Goal: Task Accomplishment & Management: Use online tool/utility

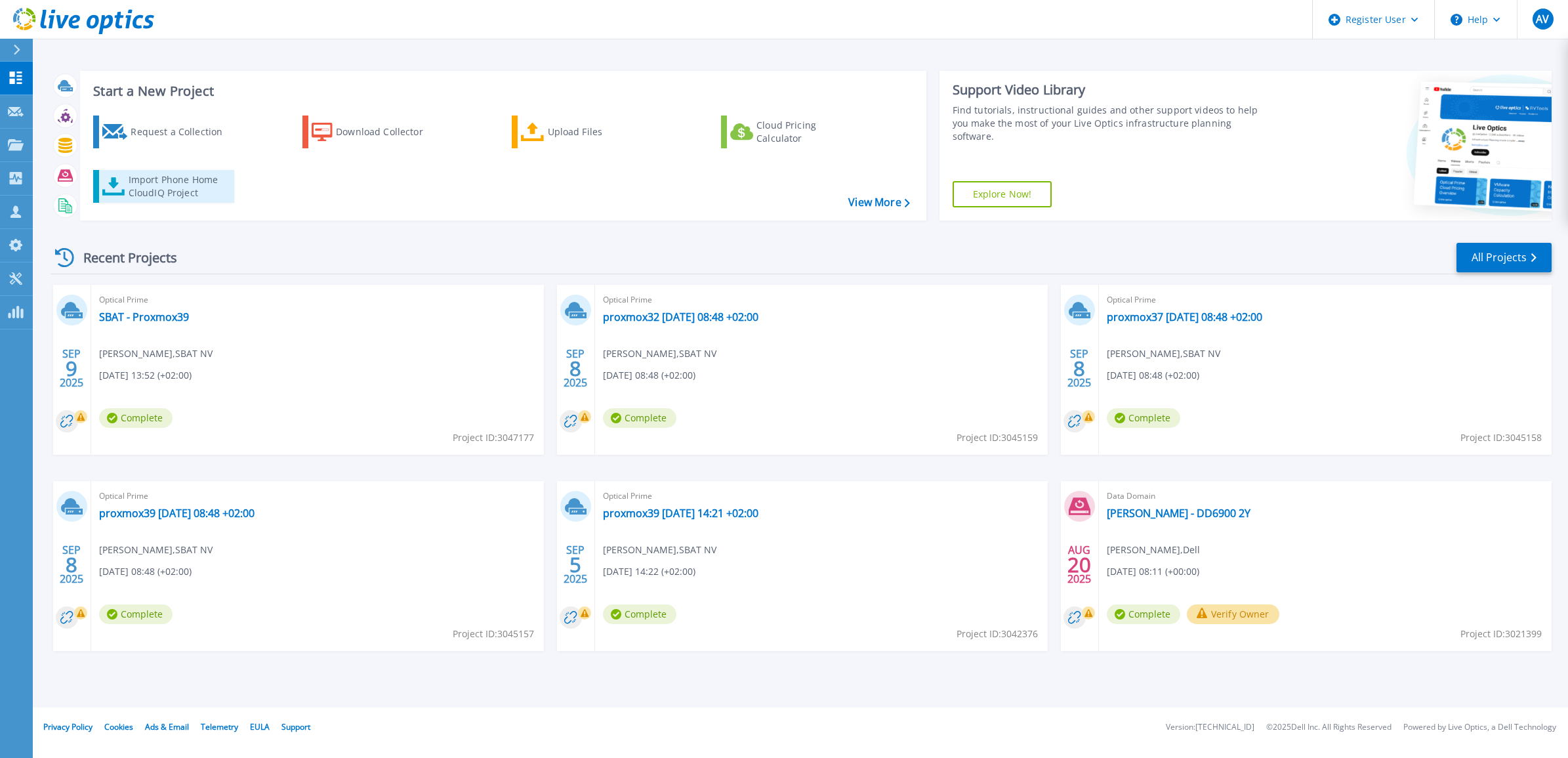
click at [162, 198] on div "Import Phone Home CloudIQ Project" at bounding box center [180, 186] width 103 height 26
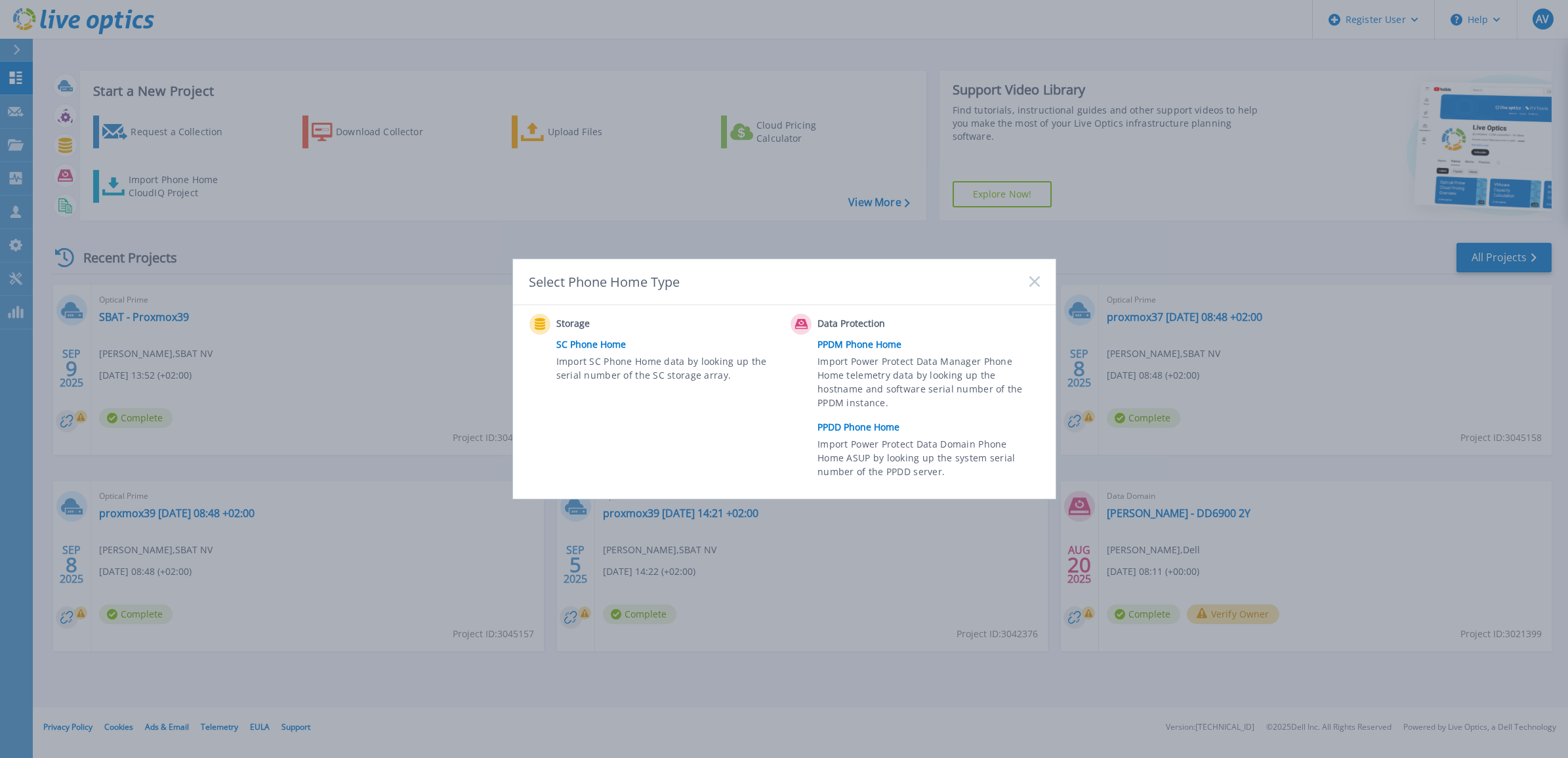
click at [884, 423] on link "PPDD Phone Home" at bounding box center [931, 427] width 228 height 20
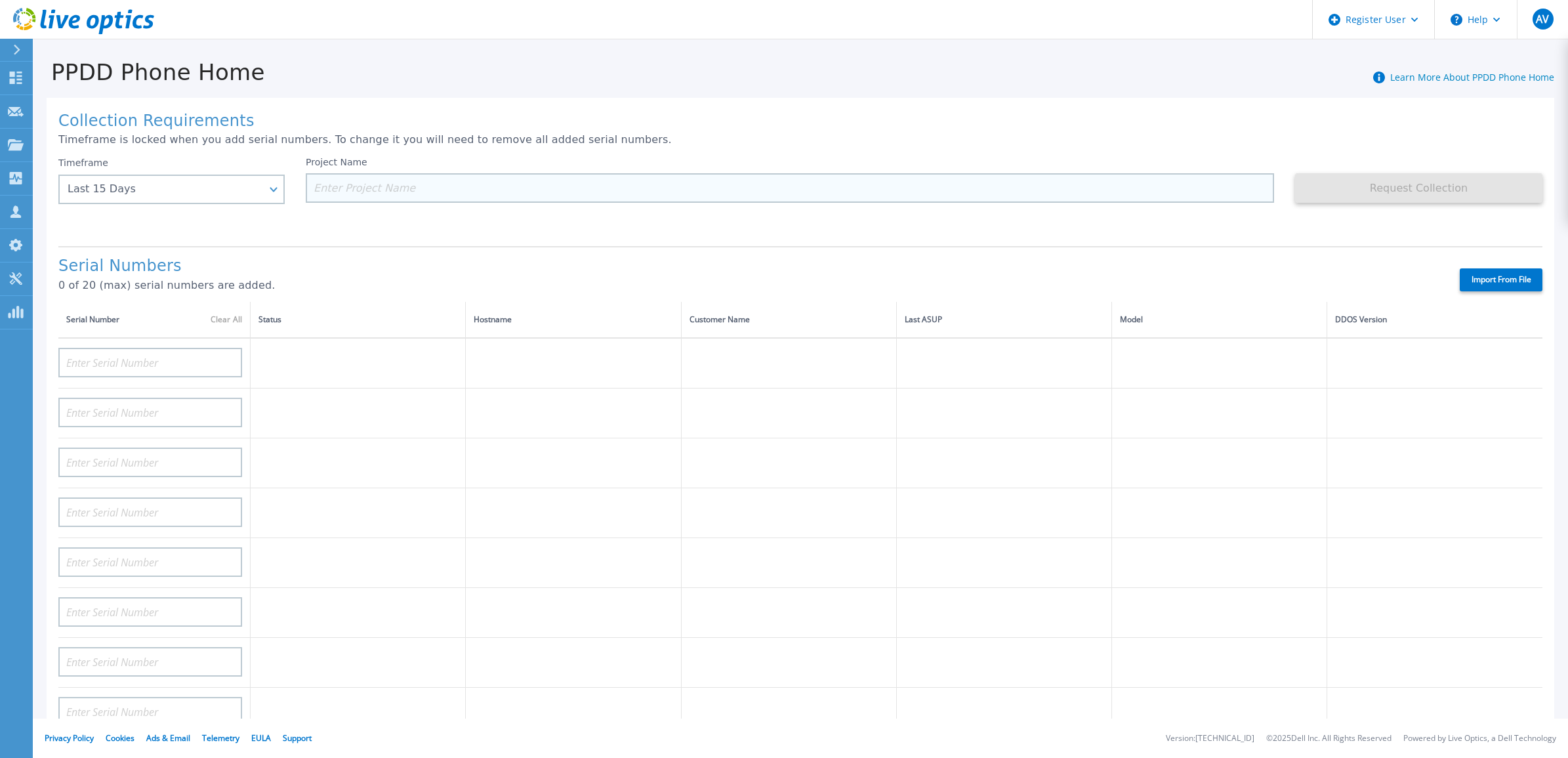
click at [374, 183] on input at bounding box center [790, 188] width 968 height 30
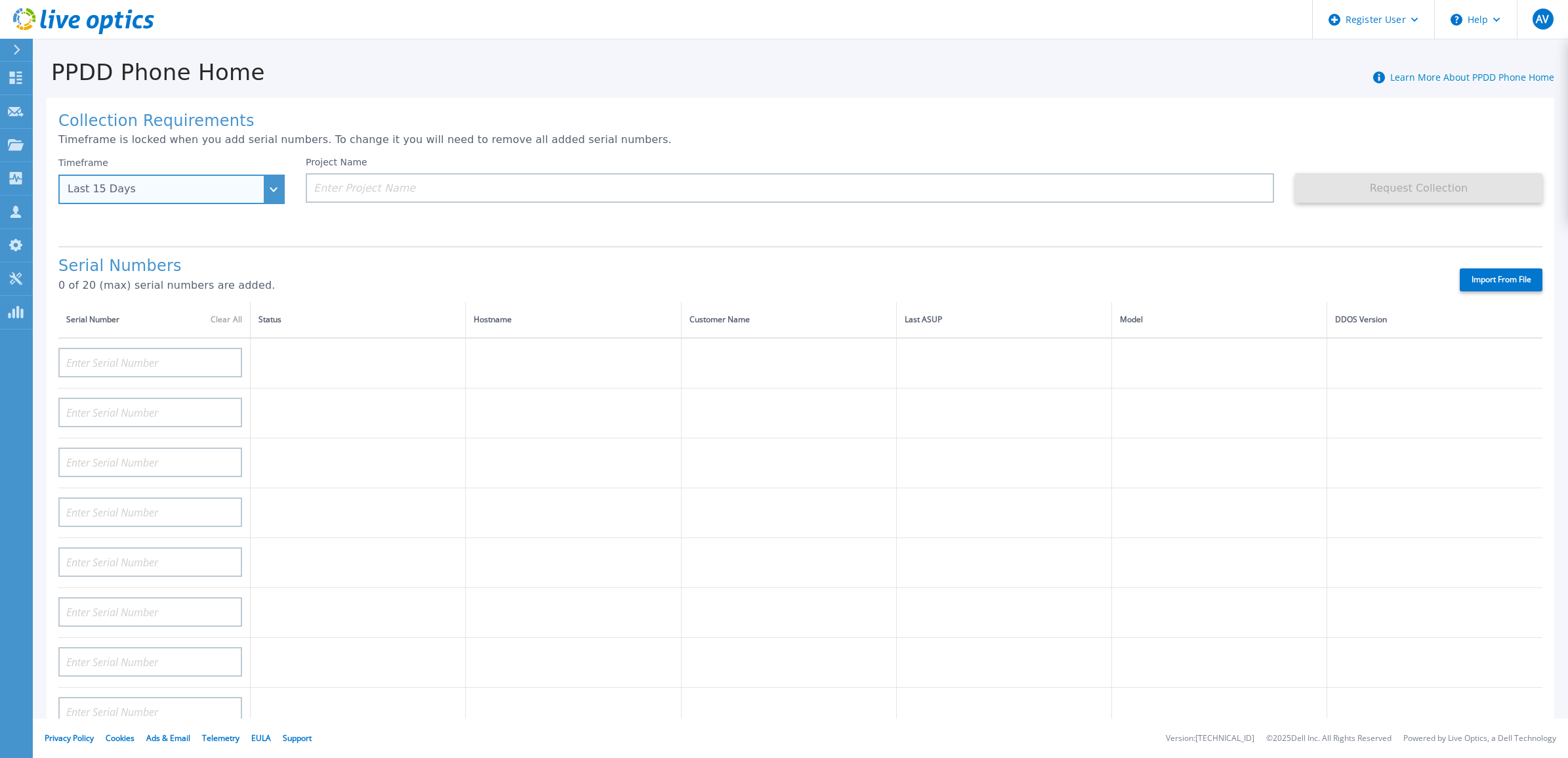
click at [265, 198] on div "Last 15 Days" at bounding box center [172, 189] width 227 height 30
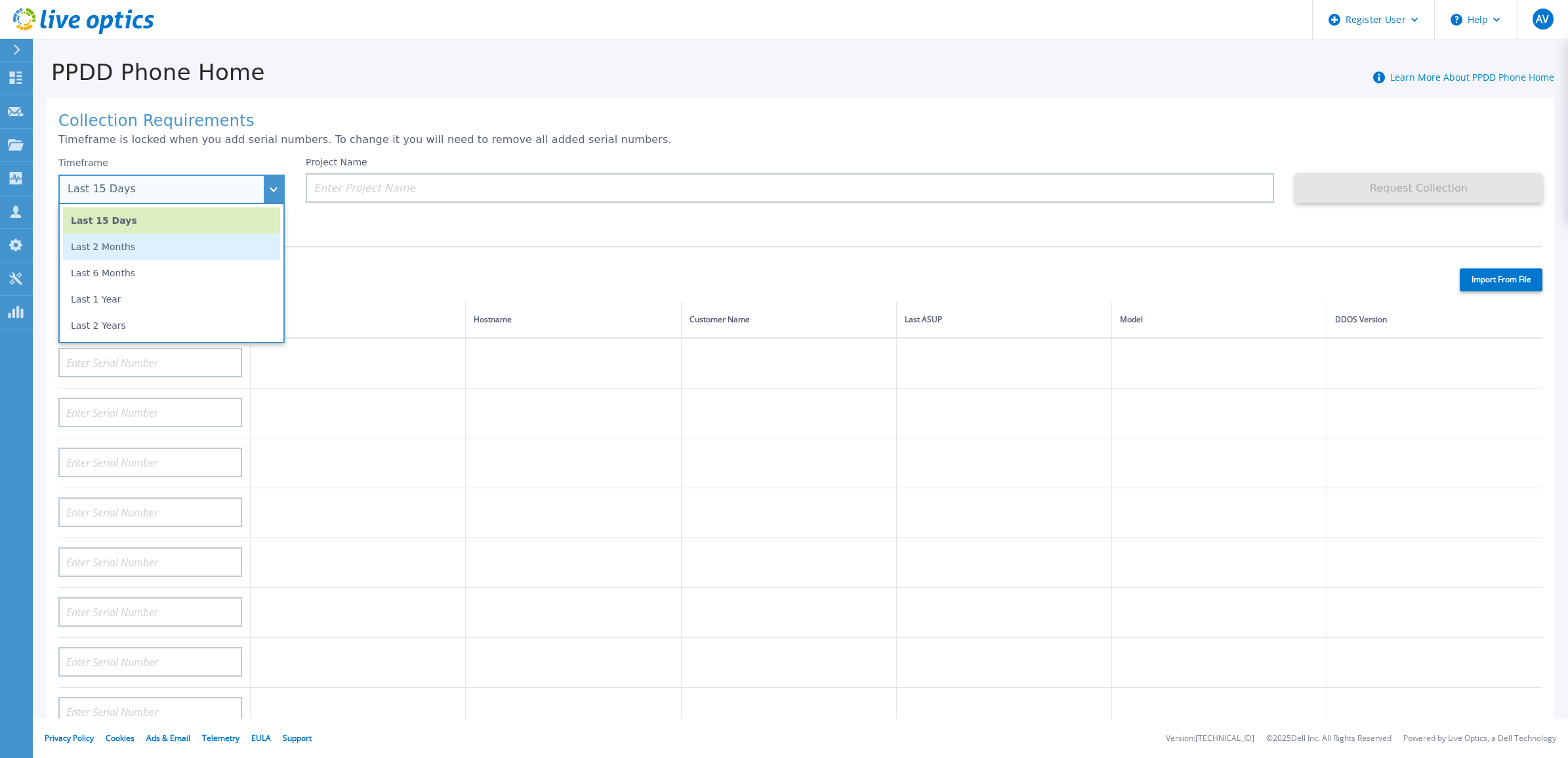
click at [221, 251] on li "Last 2 Months" at bounding box center [171, 247] width 217 height 26
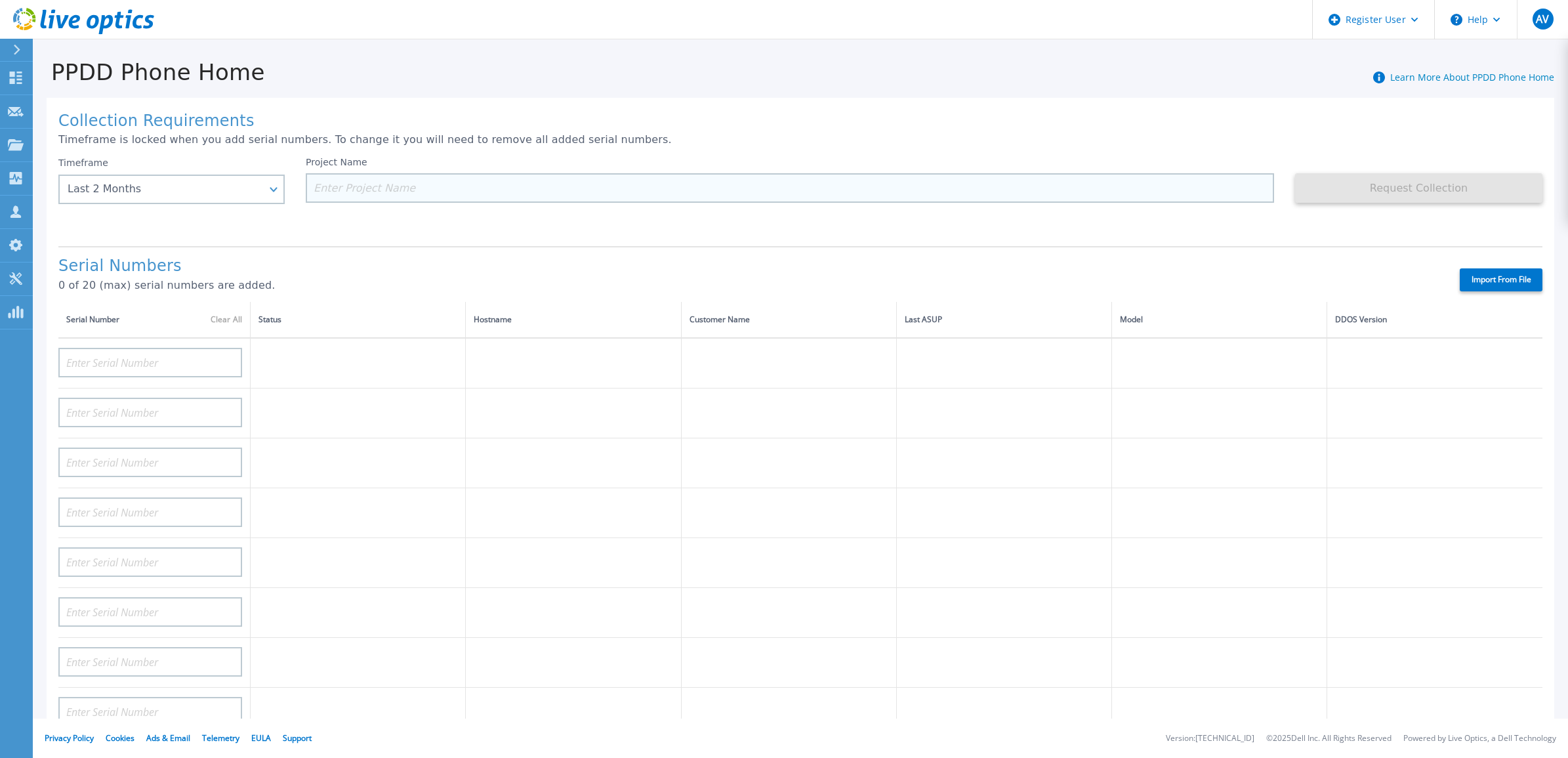
click at [339, 187] on input at bounding box center [790, 188] width 968 height 30
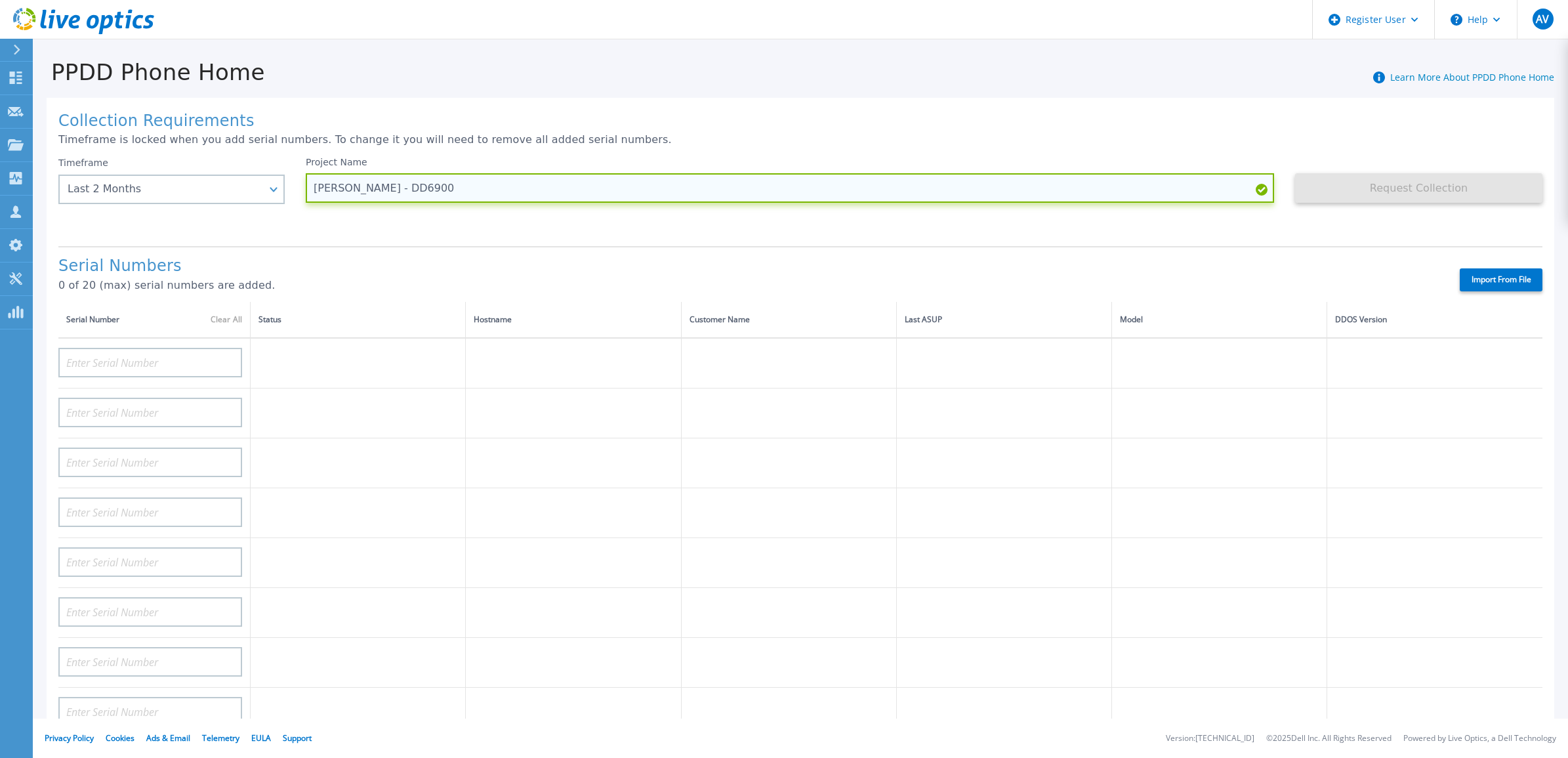
type input "[PERSON_NAME] - DD6900"
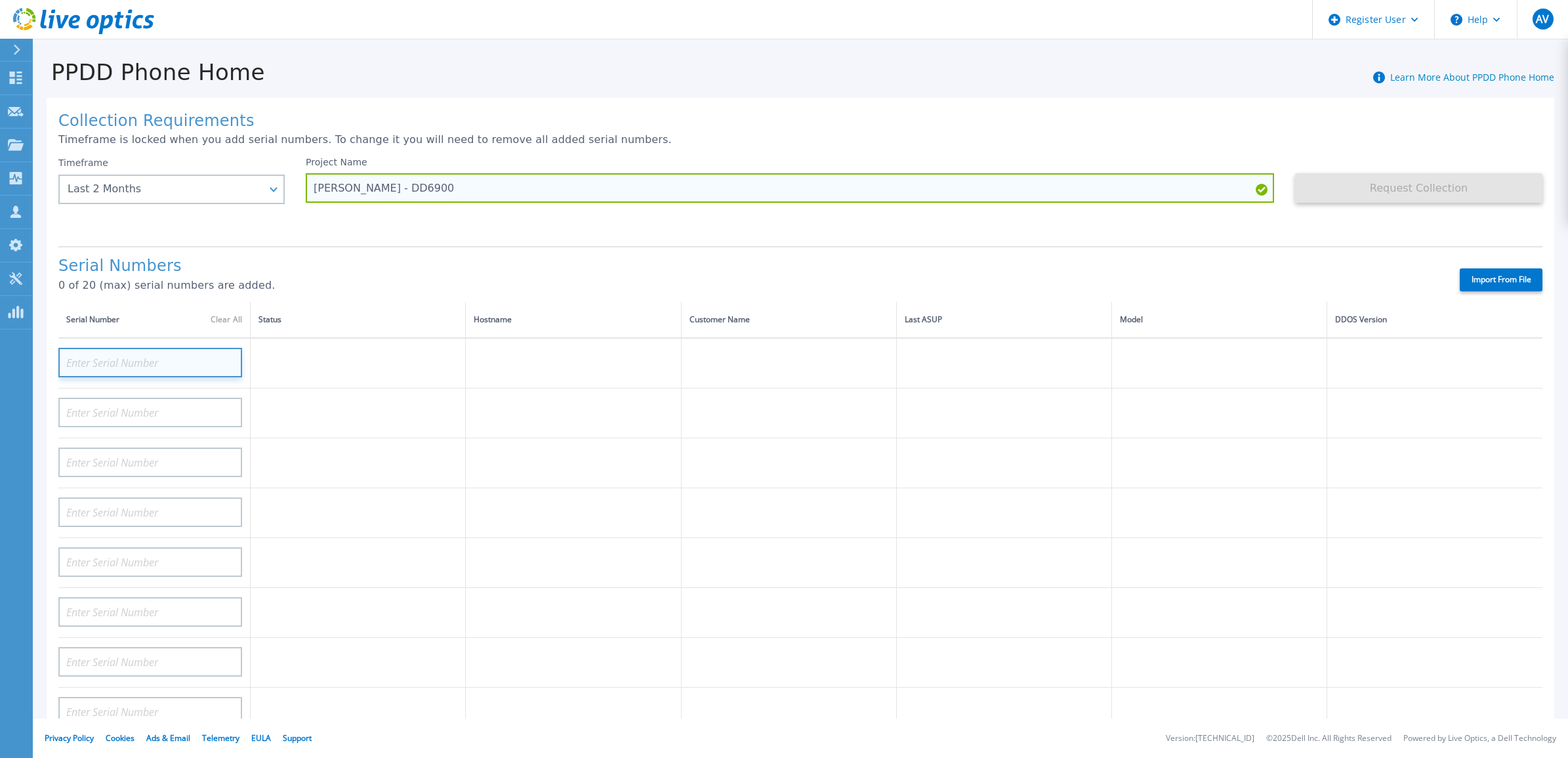
paste input "CKM01212105498"
type input "CKM01212105498"
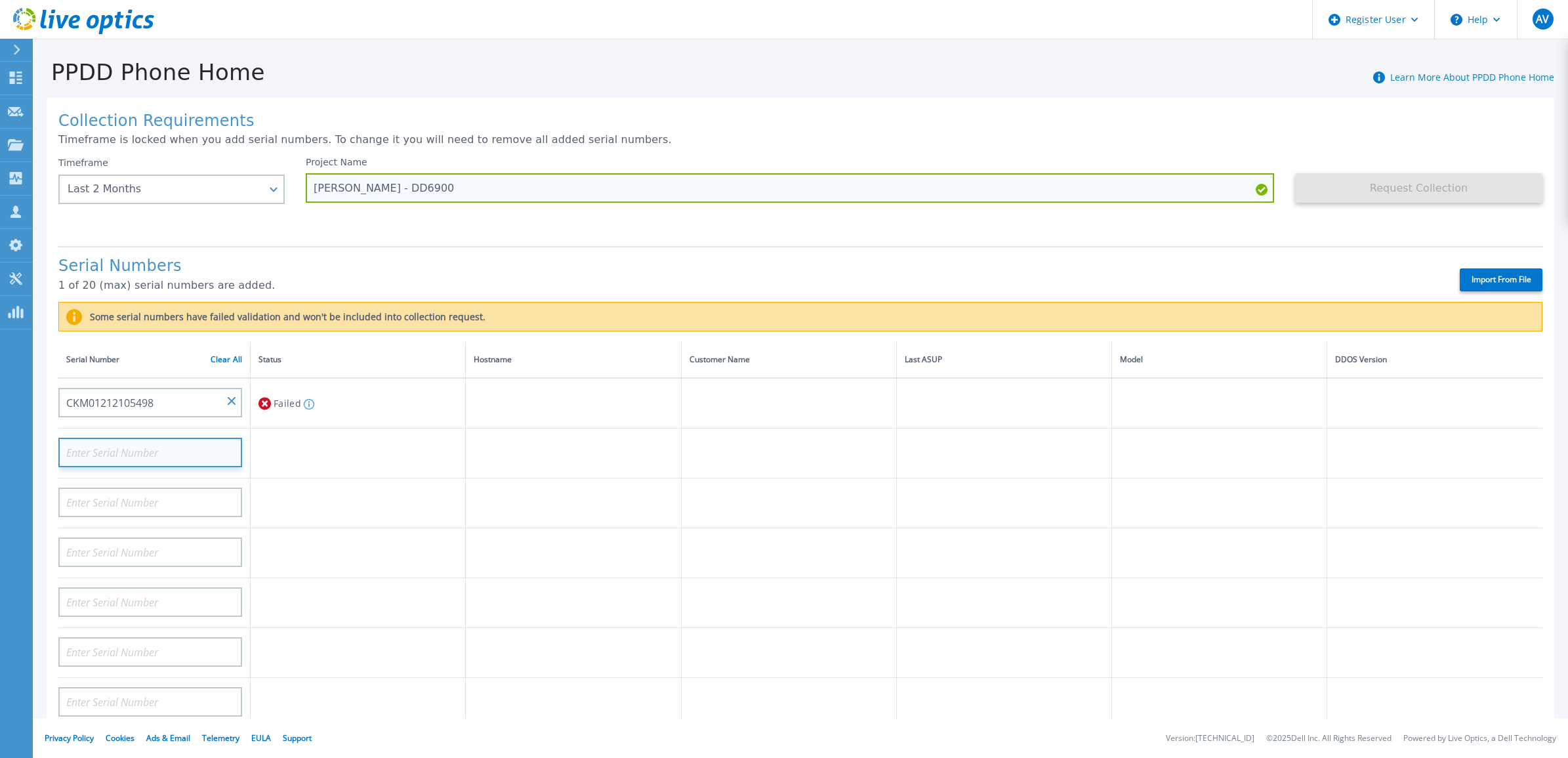
paste input "CKM01212105500"
type input "CKM01212105500"
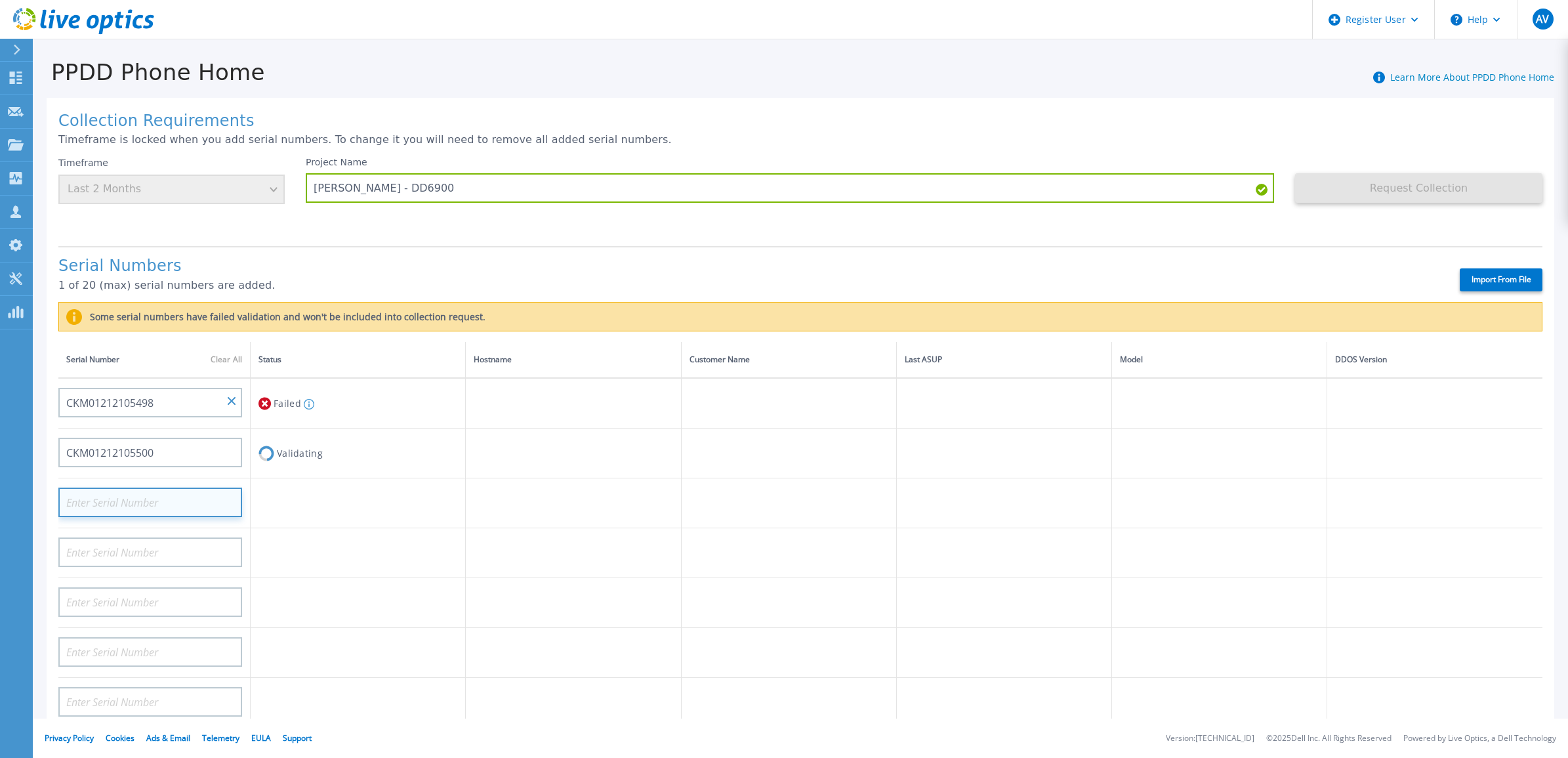
click at [203, 489] on input at bounding box center [150, 502] width 183 height 30
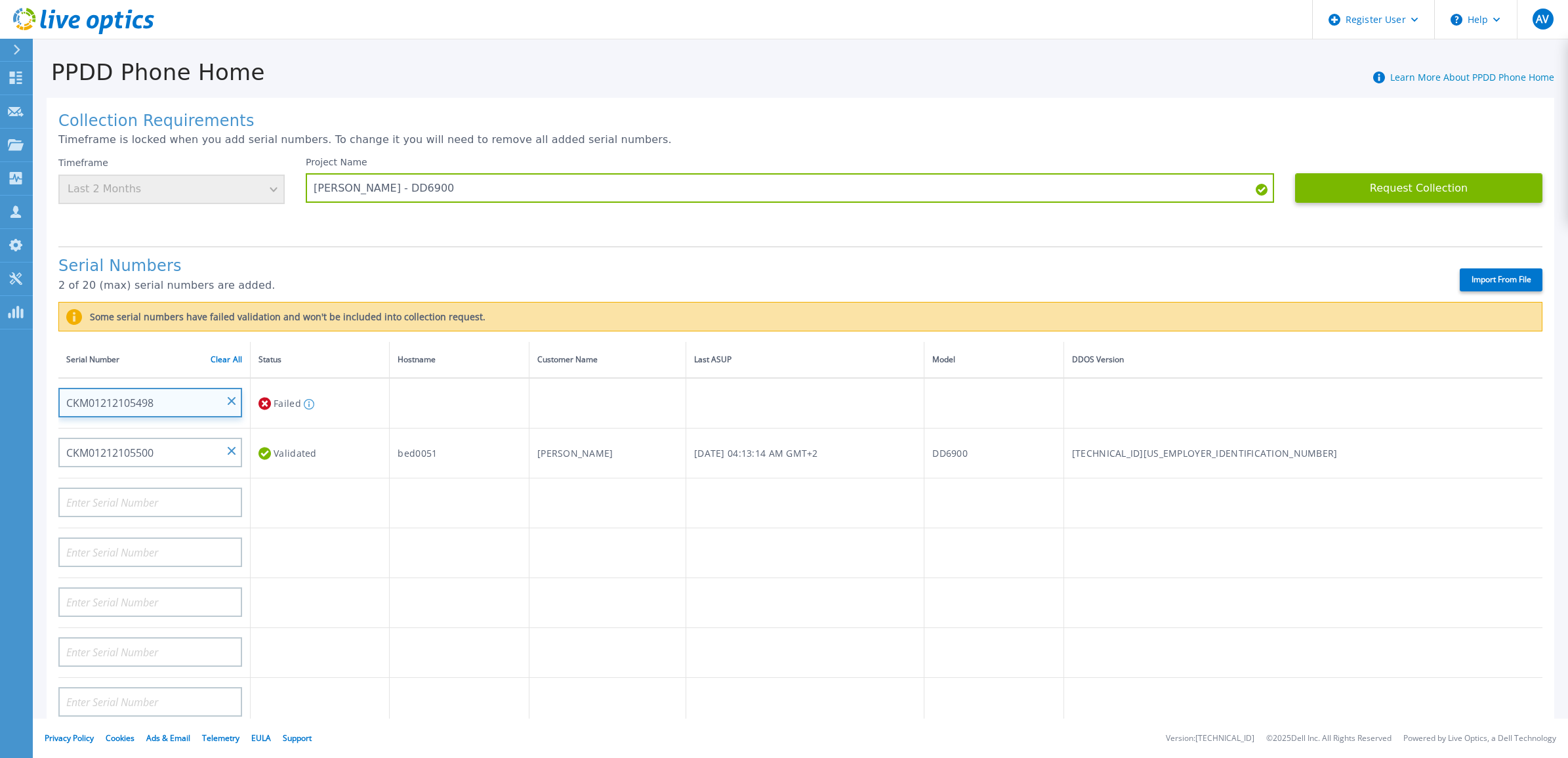
drag, startPoint x: 187, startPoint y: 391, endPoint x: 12, endPoint y: 384, distance: 175.1
click at [12, 384] on div "Dashboard Dashboard Request Capture Request Capture Projects Projects Search Pr…" at bounding box center [784, 379] width 1568 height 758
click at [186, 388] on input "CKM01212105498" at bounding box center [150, 403] width 183 height 30
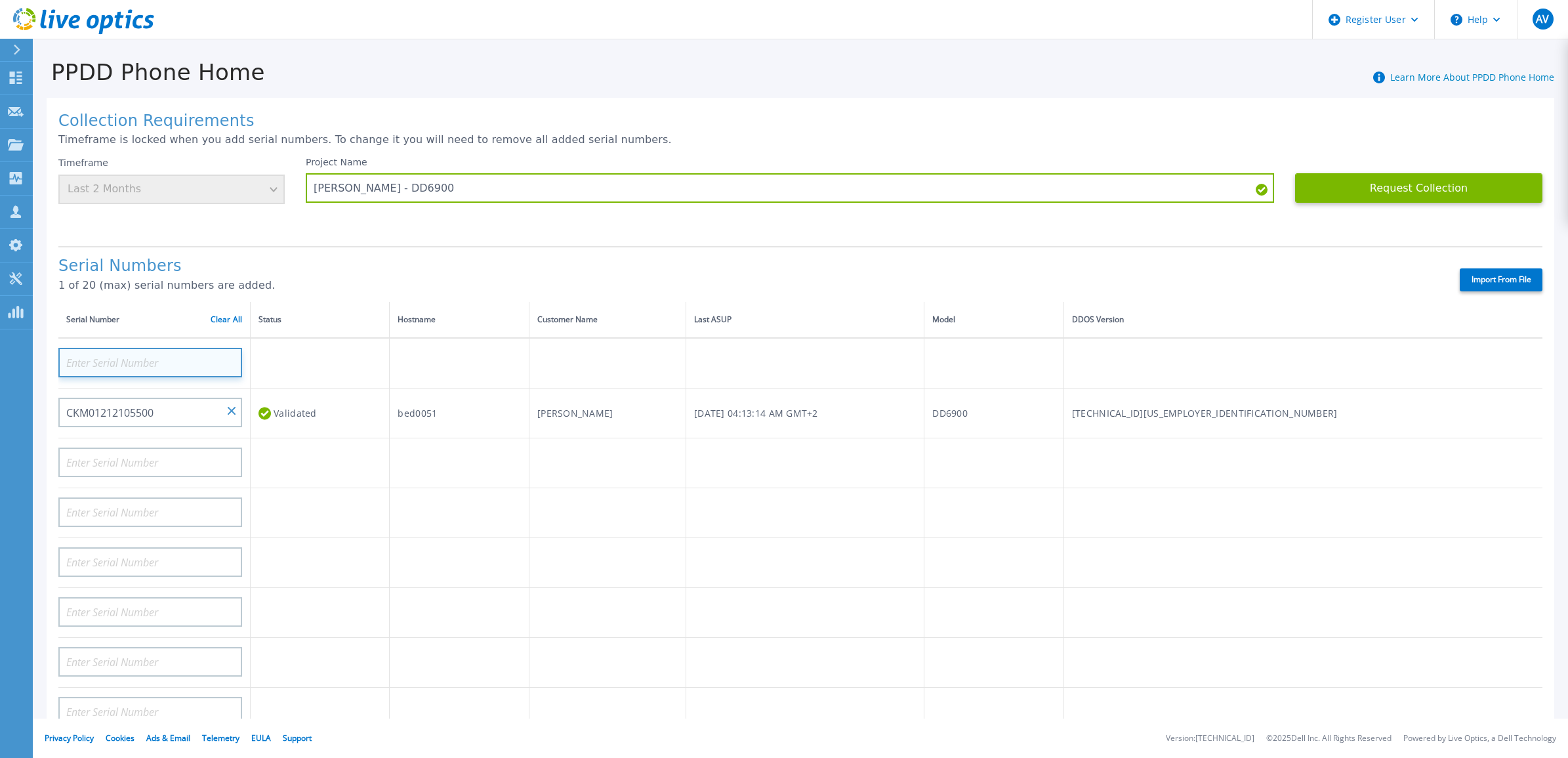
click at [182, 353] on input at bounding box center [150, 362] width 183 height 30
paste input "CKM01212006768"
type input "CKM01212006768"
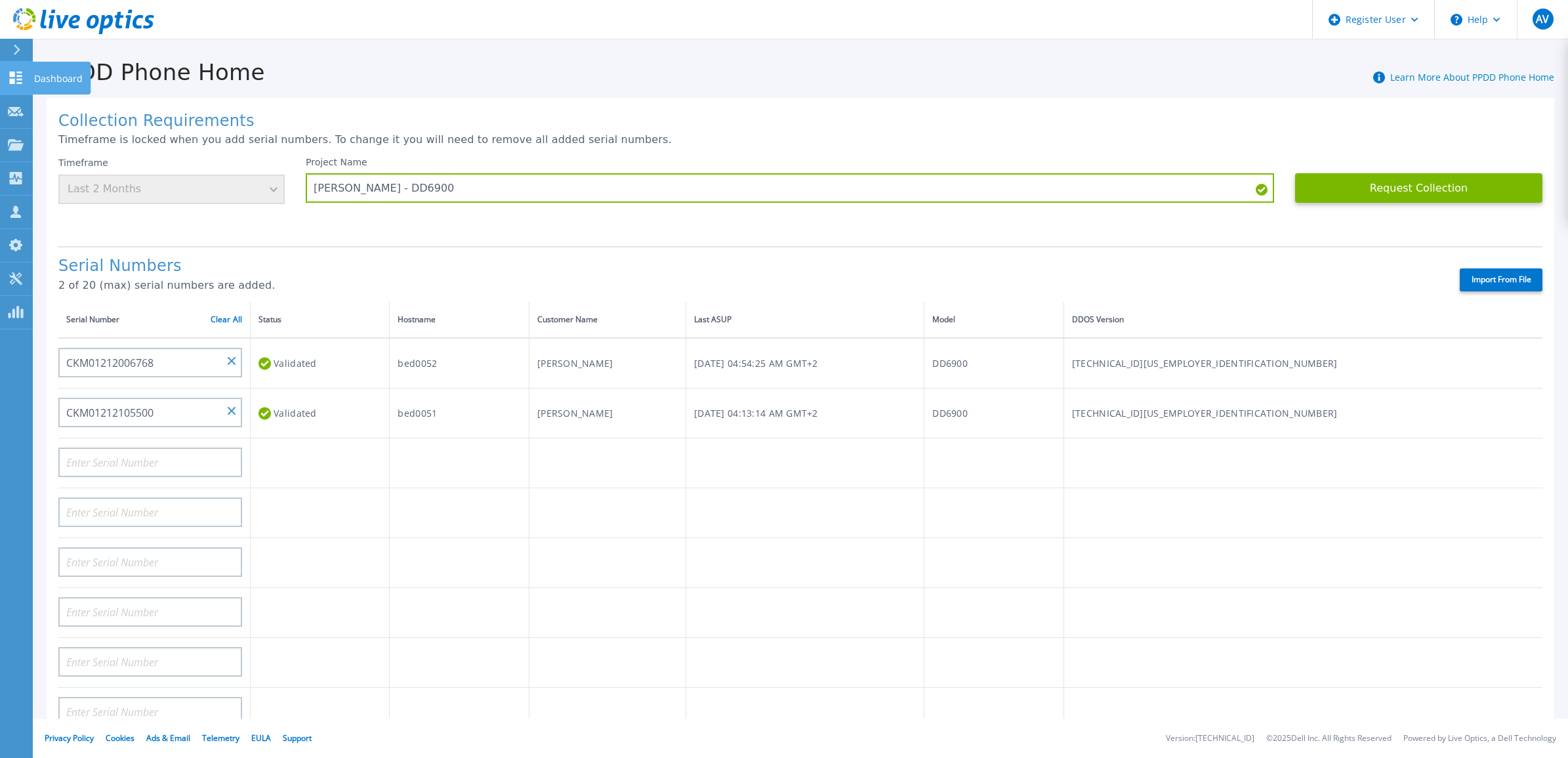
click at [17, 84] on icon at bounding box center [15, 78] width 16 height 12
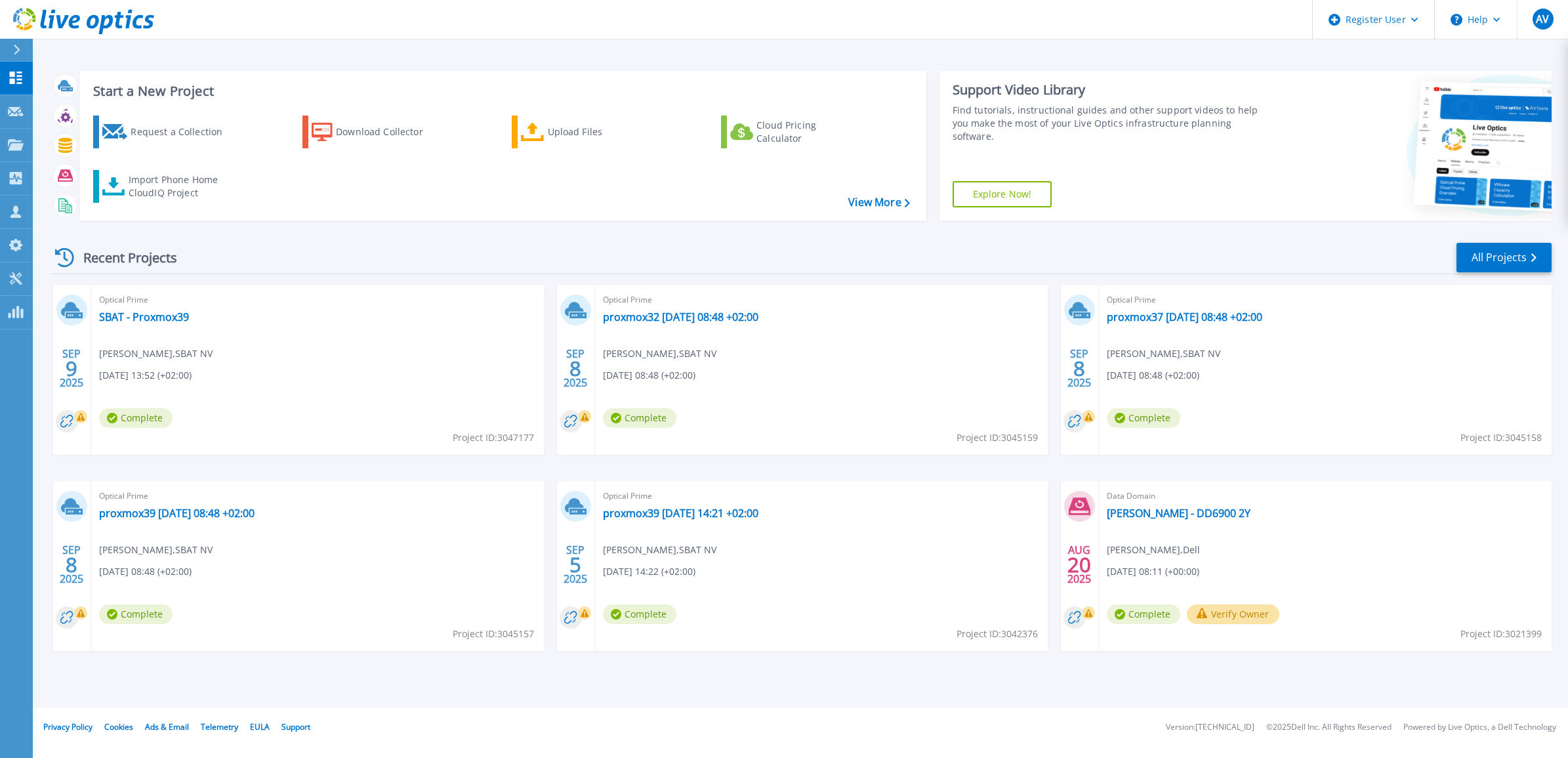
click at [310, 60] on div "Start a New Project Request a Collection Download Collector Upload Files Cloud …" at bounding box center [800, 145] width 1501 height 170
click at [187, 198] on div "Import Phone Home CloudIQ Project" at bounding box center [180, 186] width 103 height 26
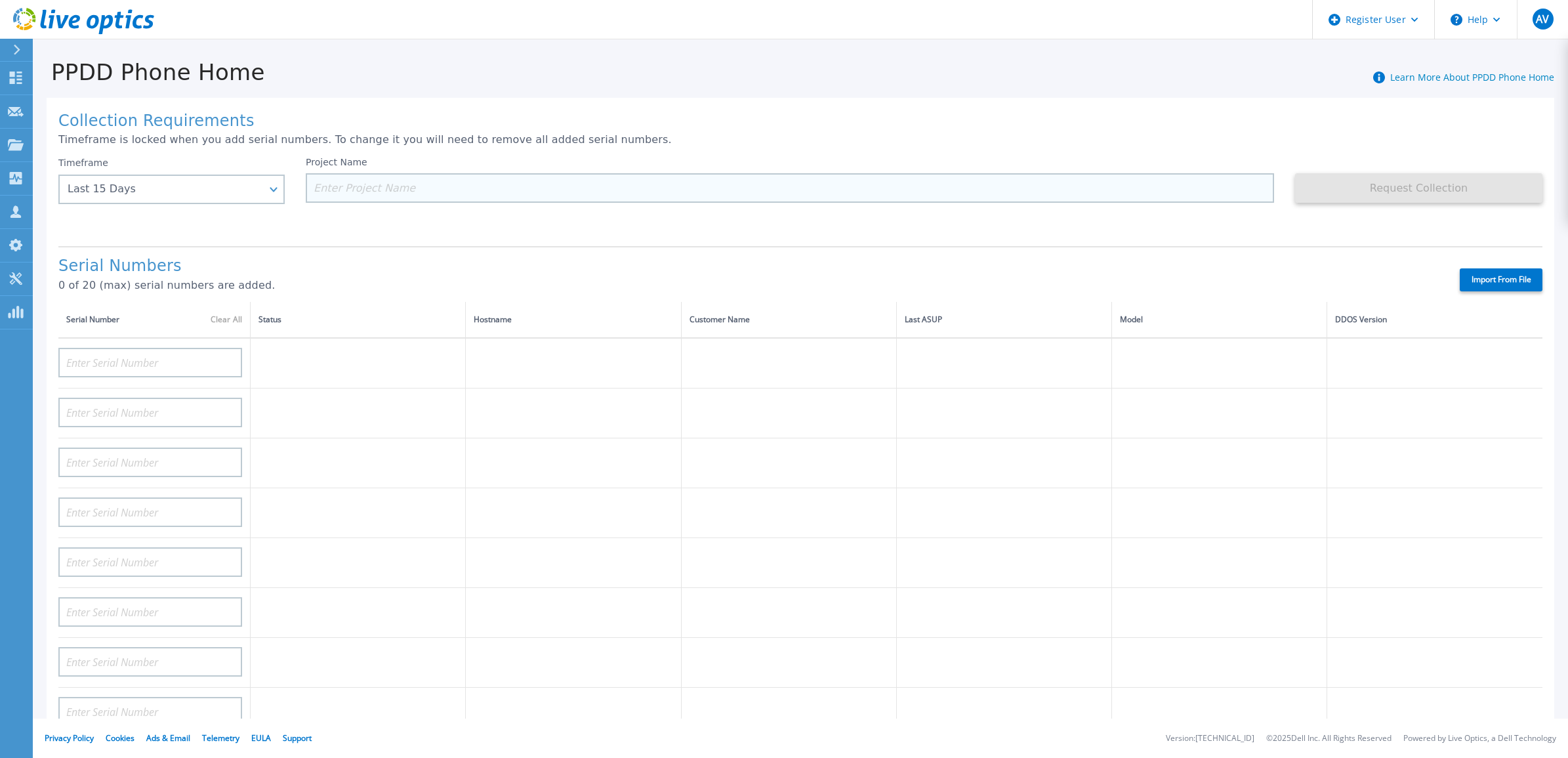
click at [361, 185] on input at bounding box center [790, 188] width 968 height 30
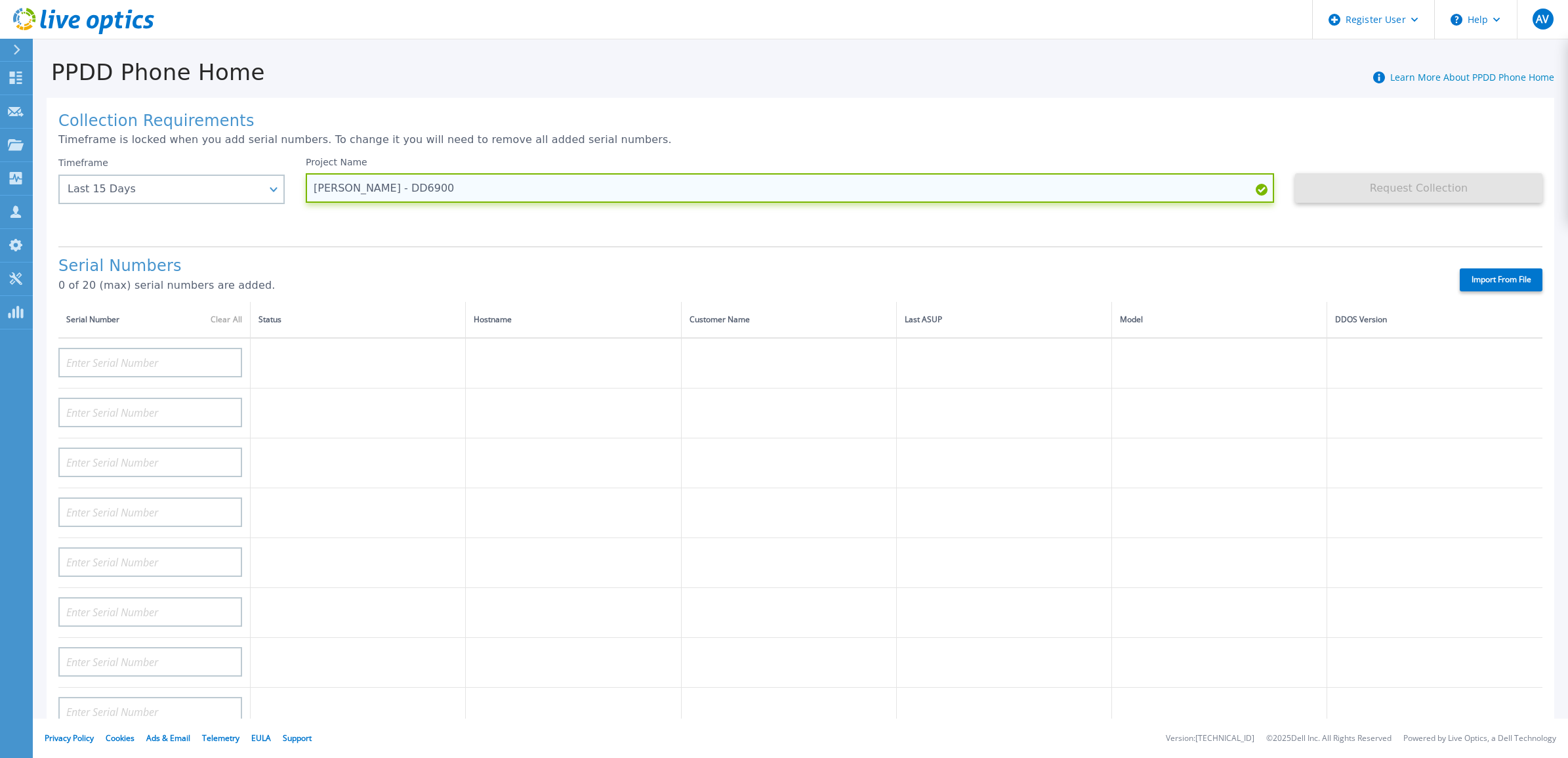
type input "[PERSON_NAME] - DD6900"
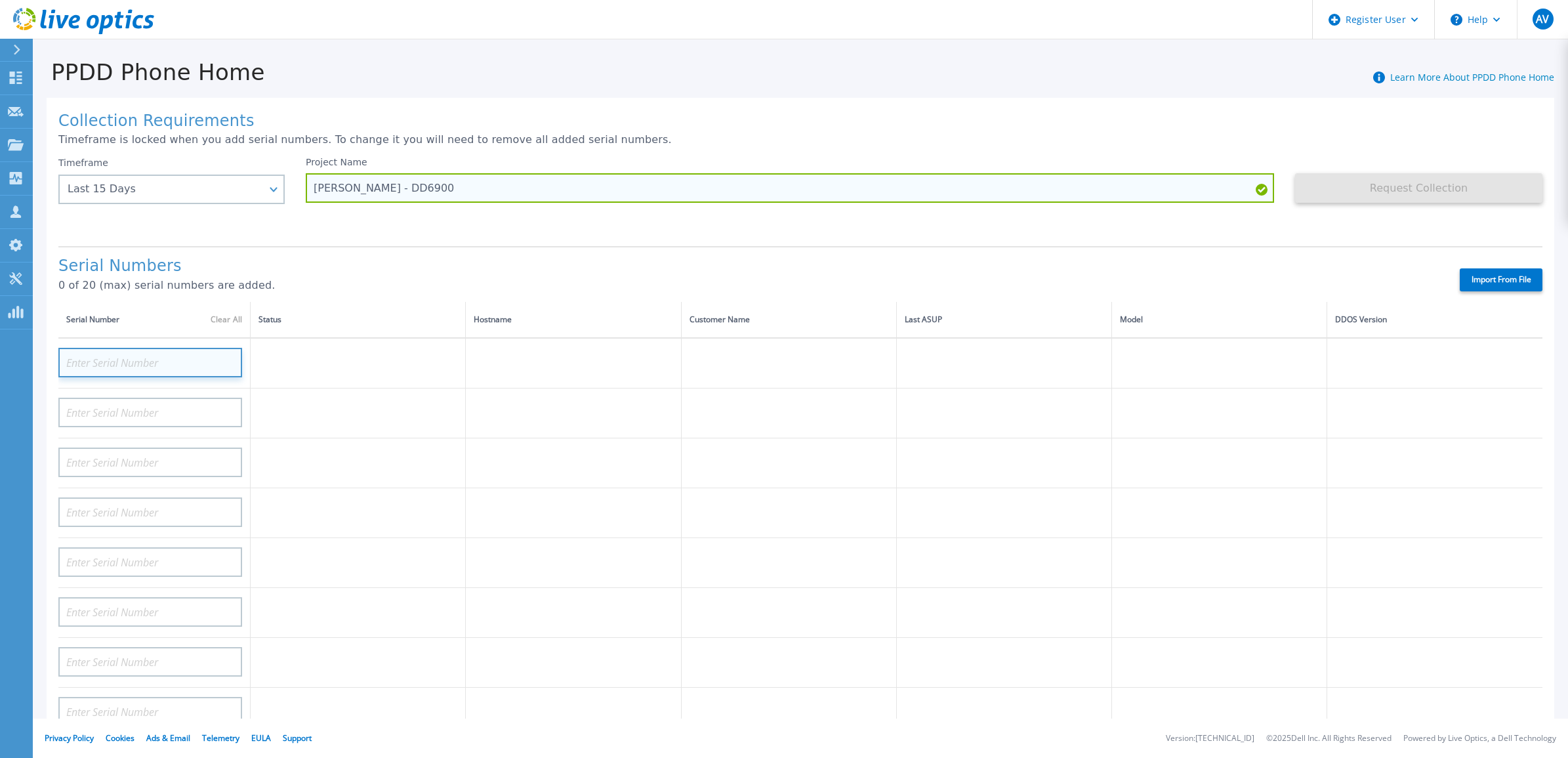
paste input "CKM01212105500"
type input "CKM01212105500"
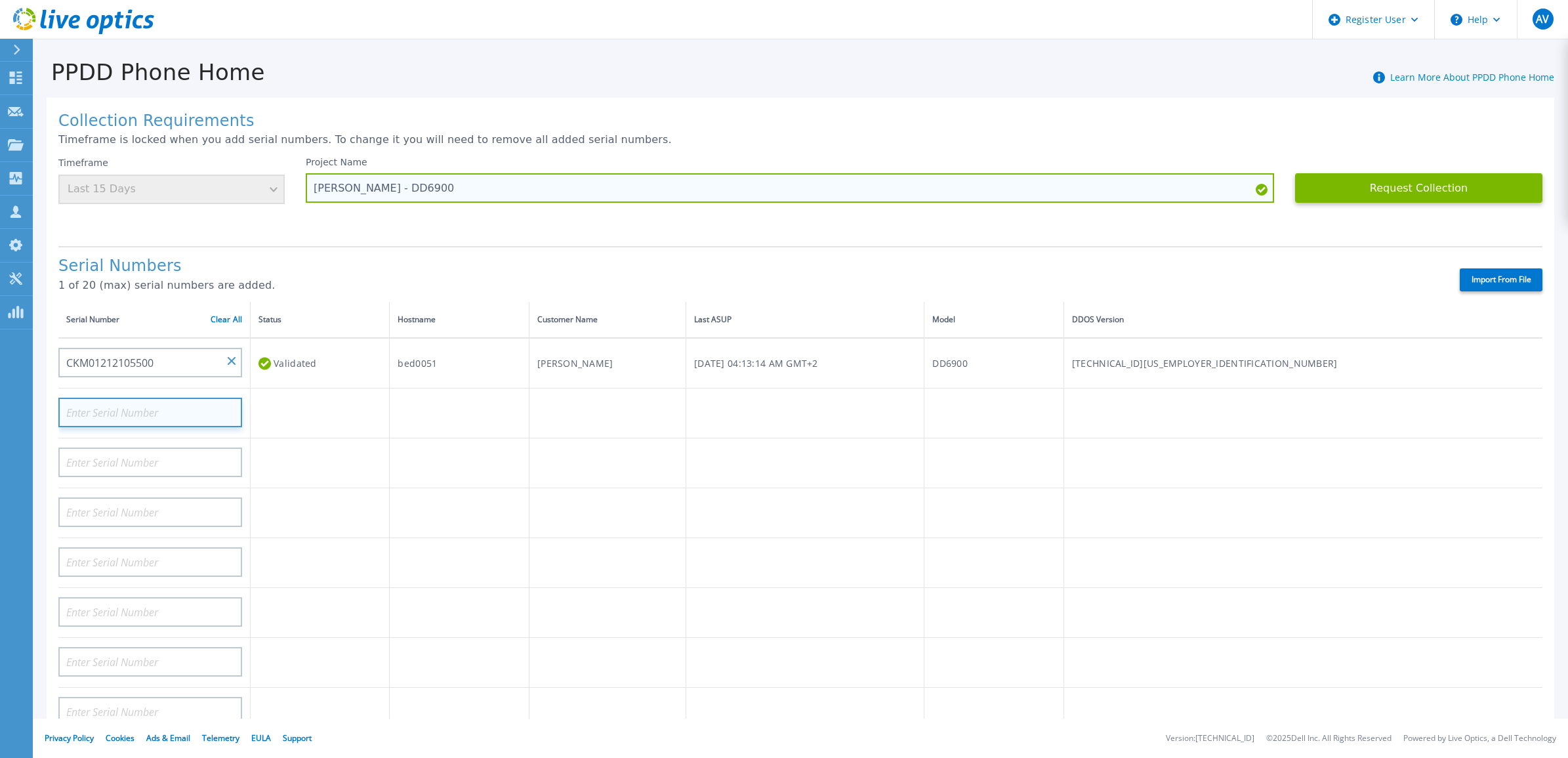
paste input "CKM01212006768"
type input "CKM01212006768"
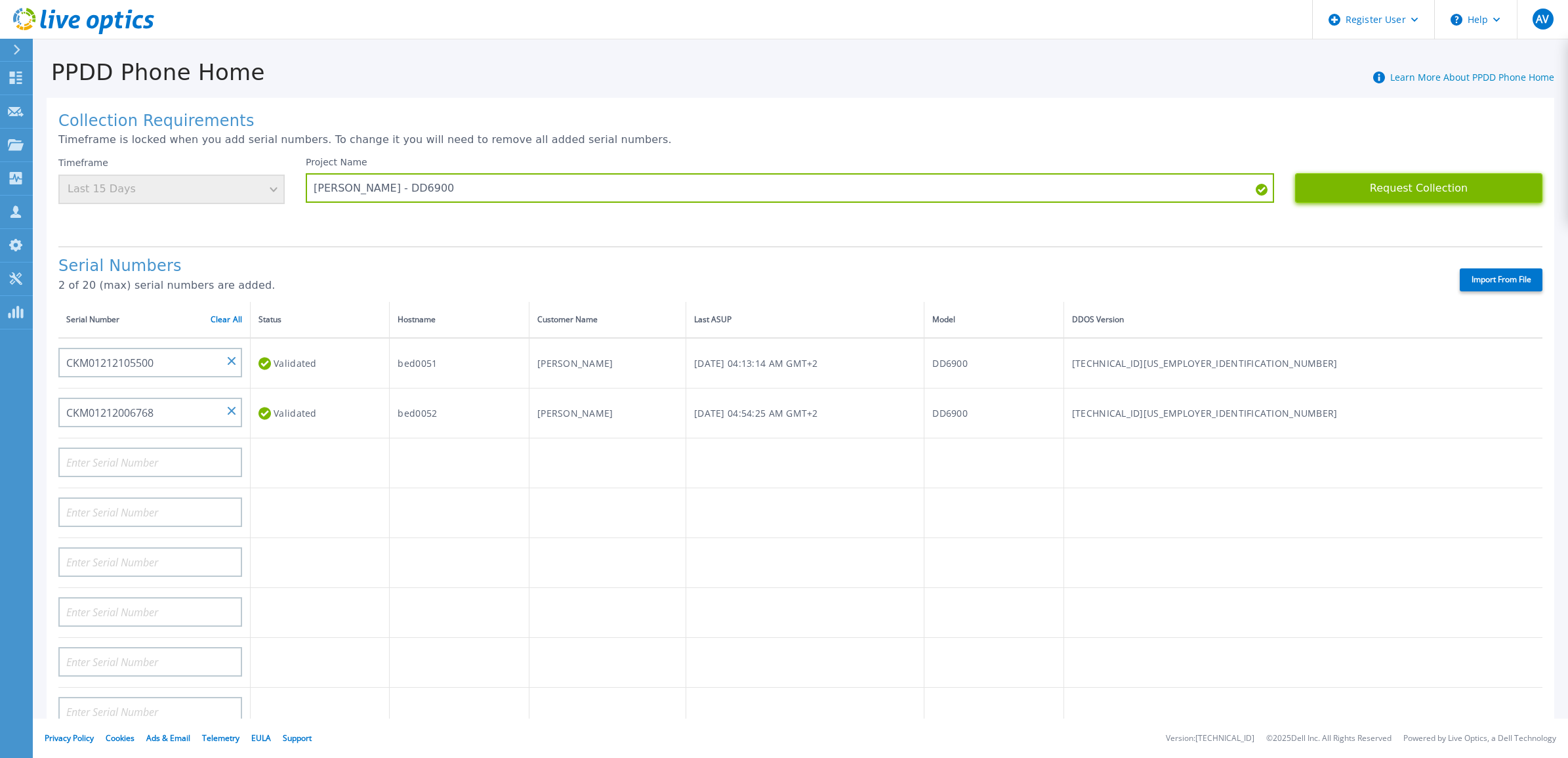
click at [1403, 185] on button "Request Collection" at bounding box center [1418, 188] width 247 height 30
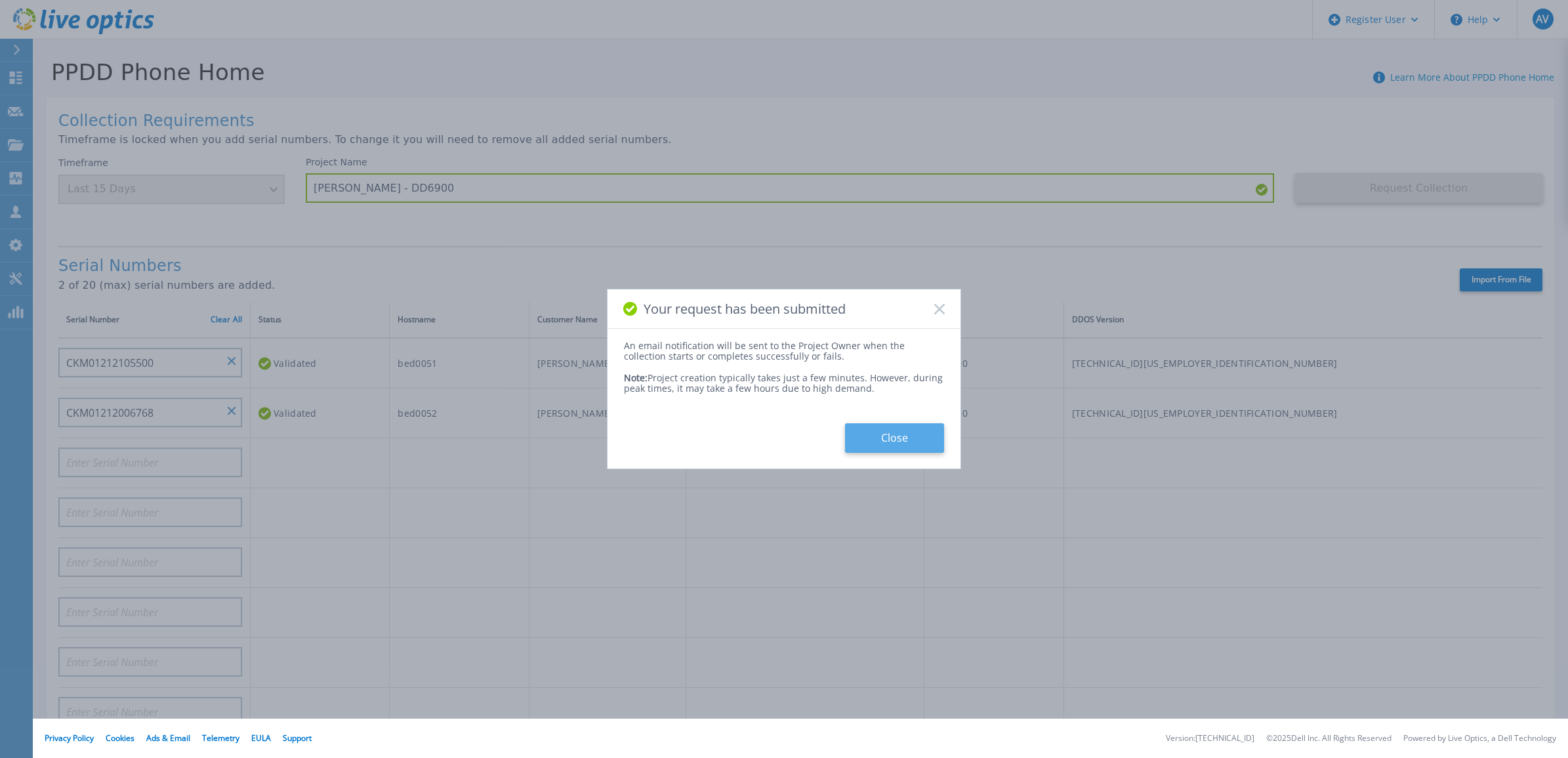
click at [888, 434] on button "Close" at bounding box center [895, 438] width 99 height 30
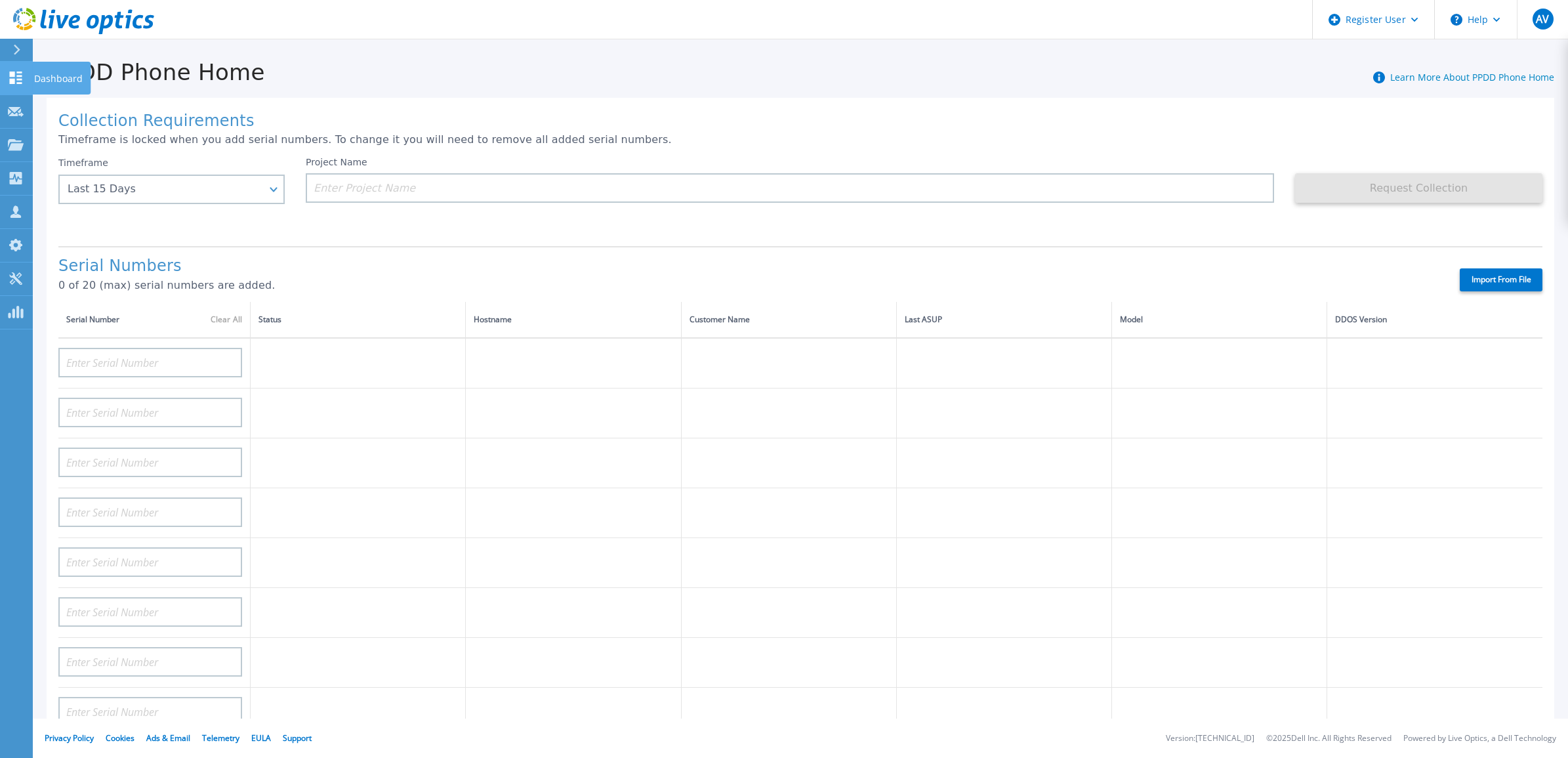
click at [5, 82] on link "Dashboard Dashboard" at bounding box center [16, 78] width 33 height 33
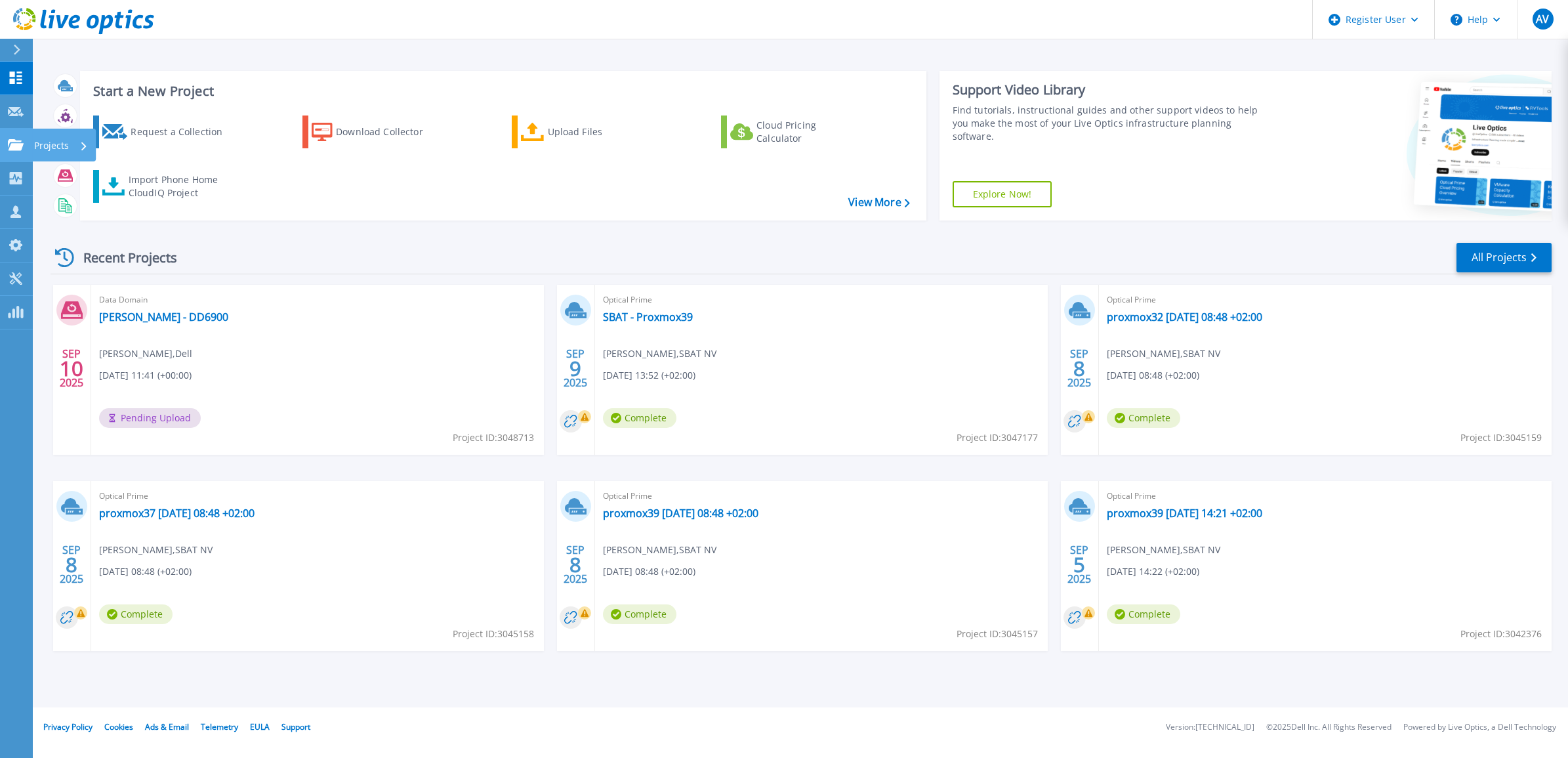
click at [12, 141] on icon at bounding box center [15, 145] width 16 height 11
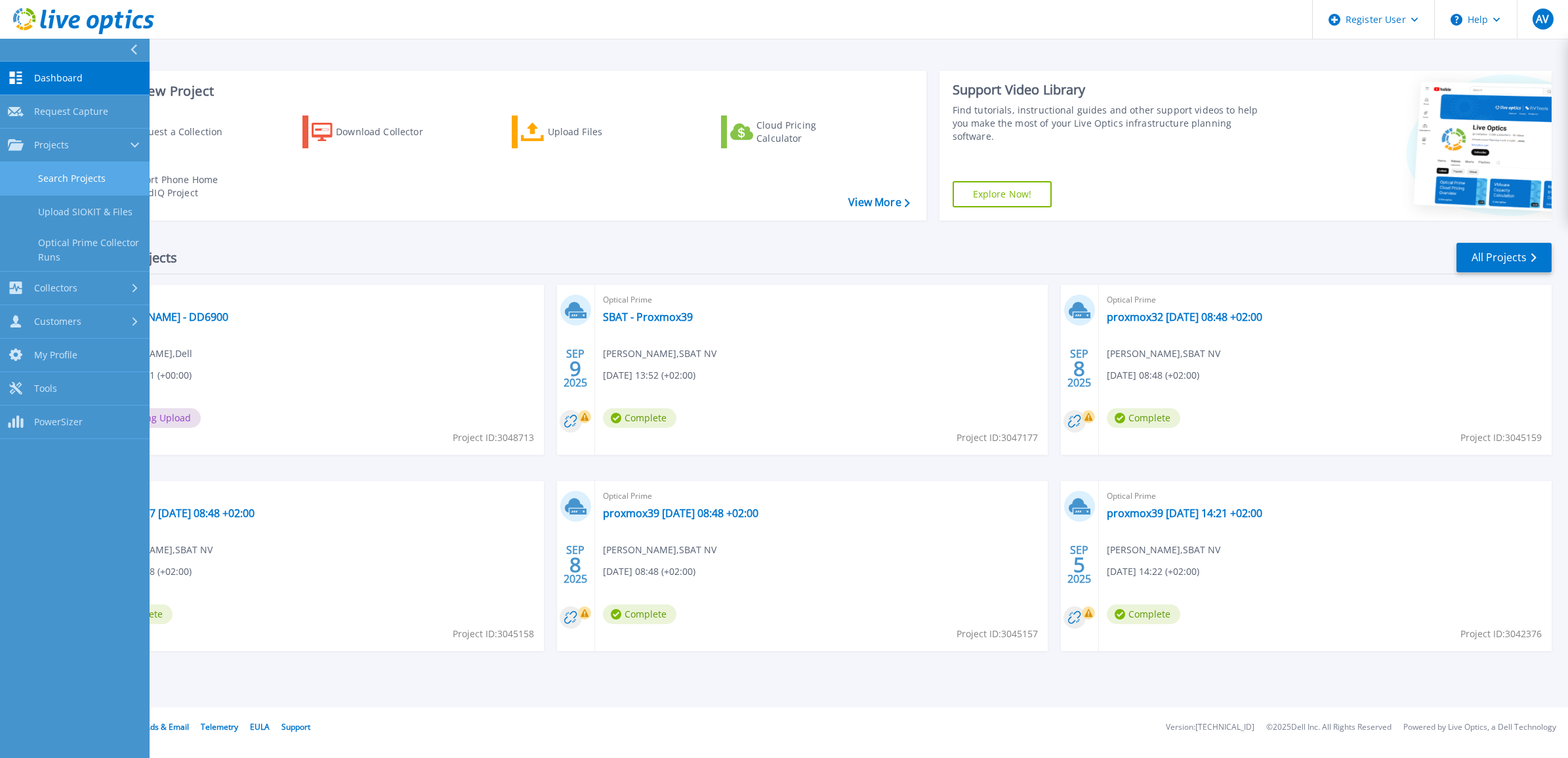
click at [70, 176] on link "Search Projects" at bounding box center [75, 179] width 150 height 33
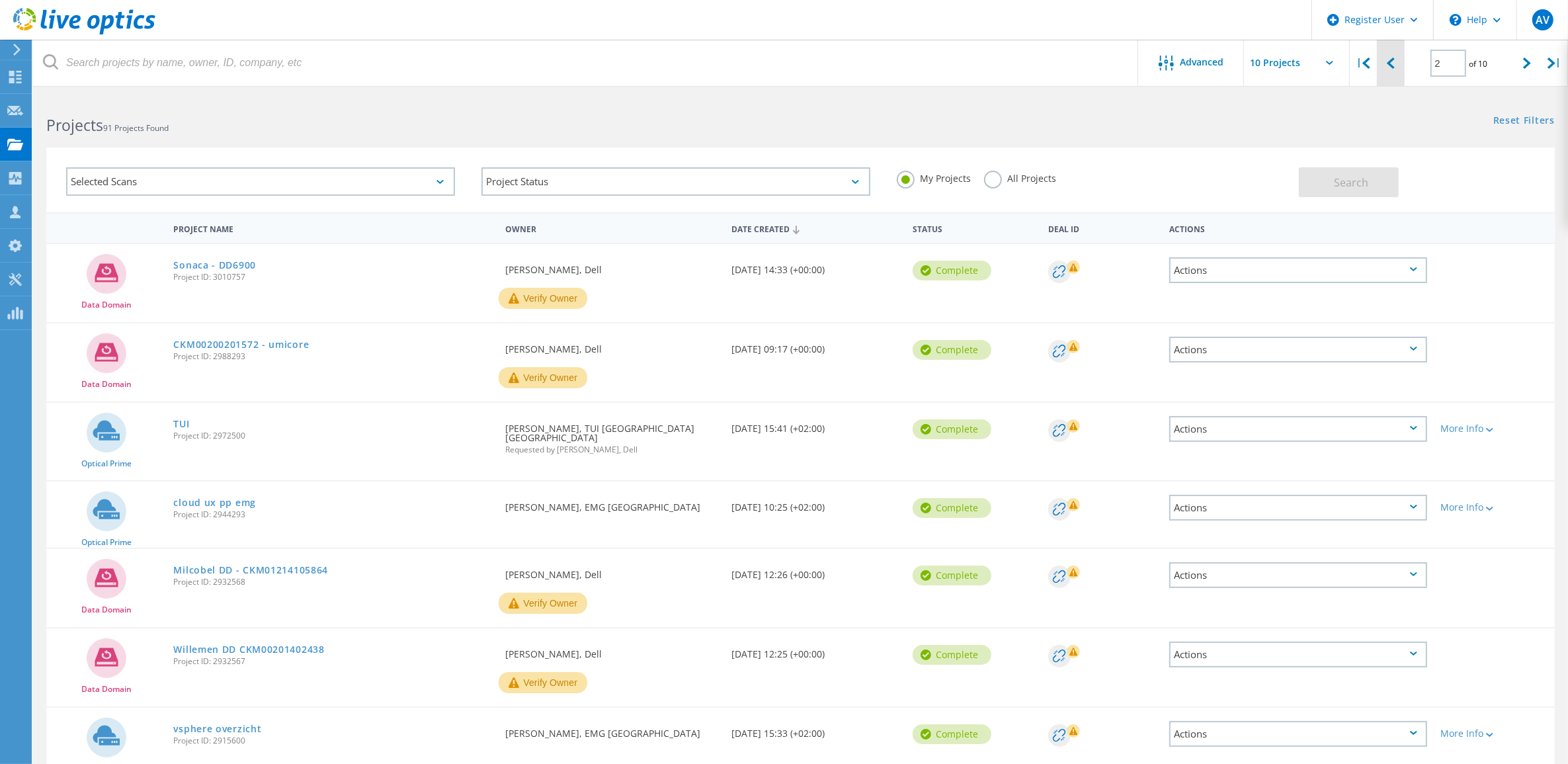
click at [1392, 64] on icon at bounding box center [1390, 63] width 8 height 12
type input "1"
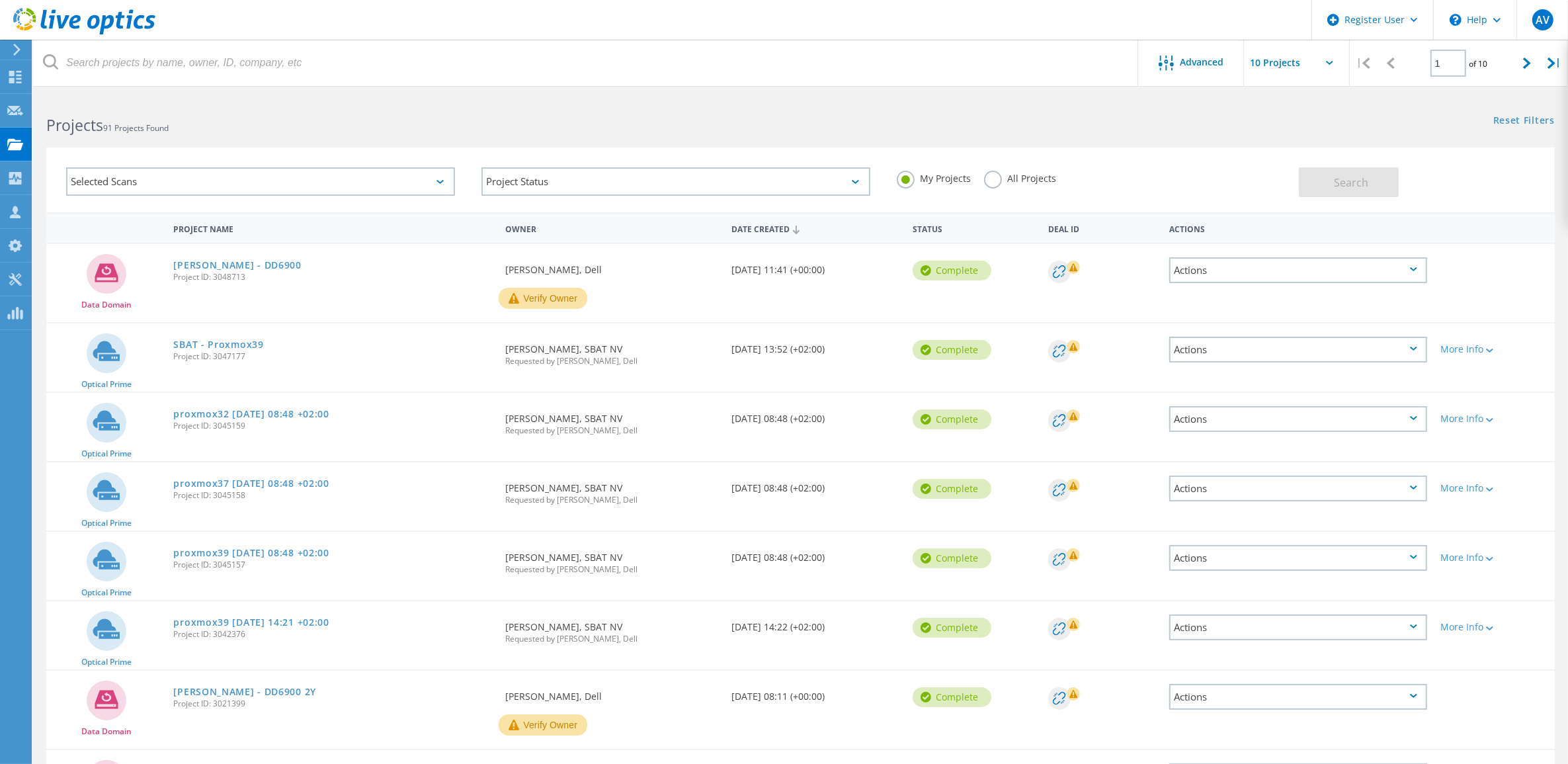
scroll to position [245, 0]
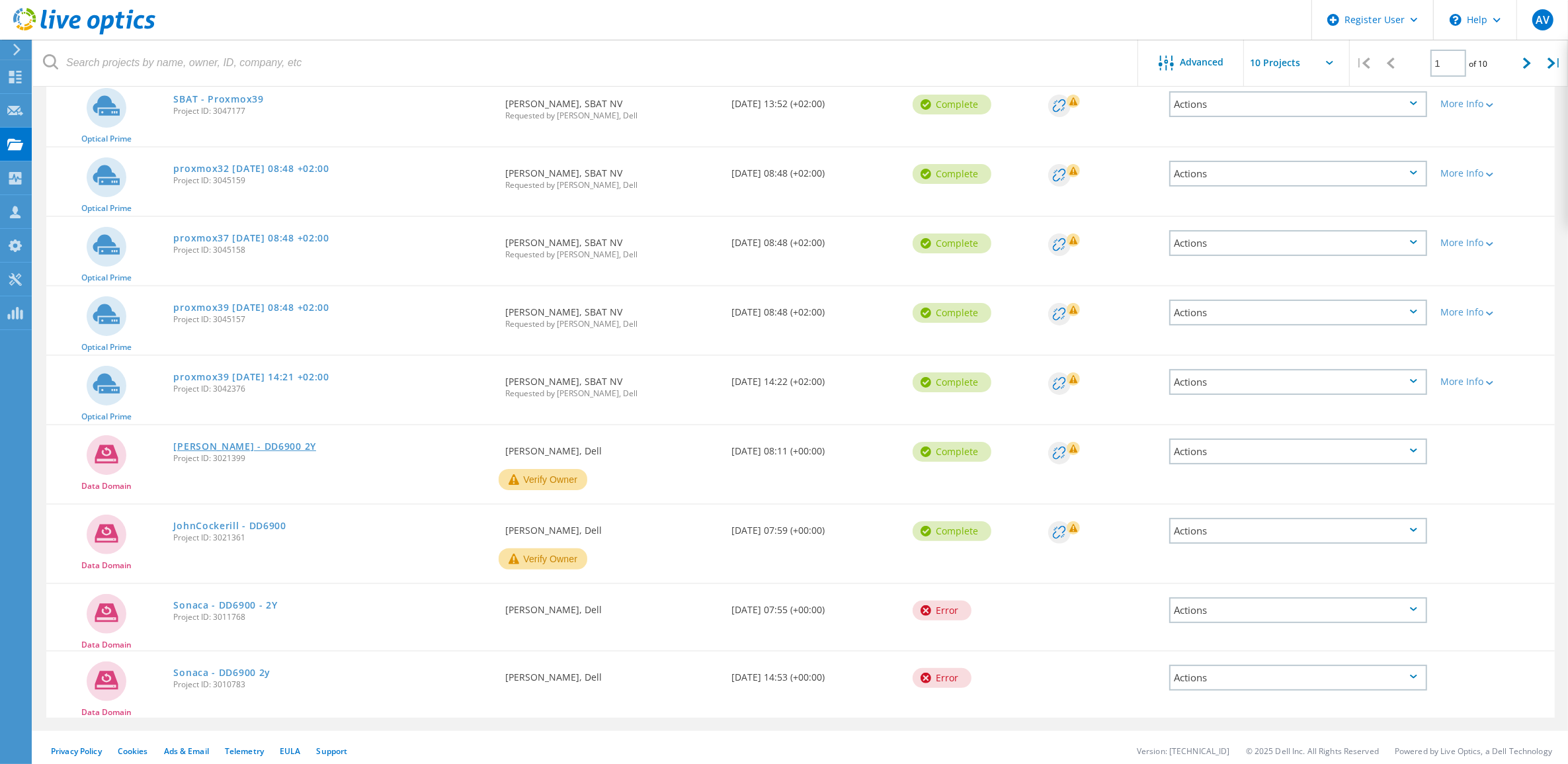
click at [289, 442] on link "John Cockerill - DD6900 2Y" at bounding box center [245, 446] width 143 height 9
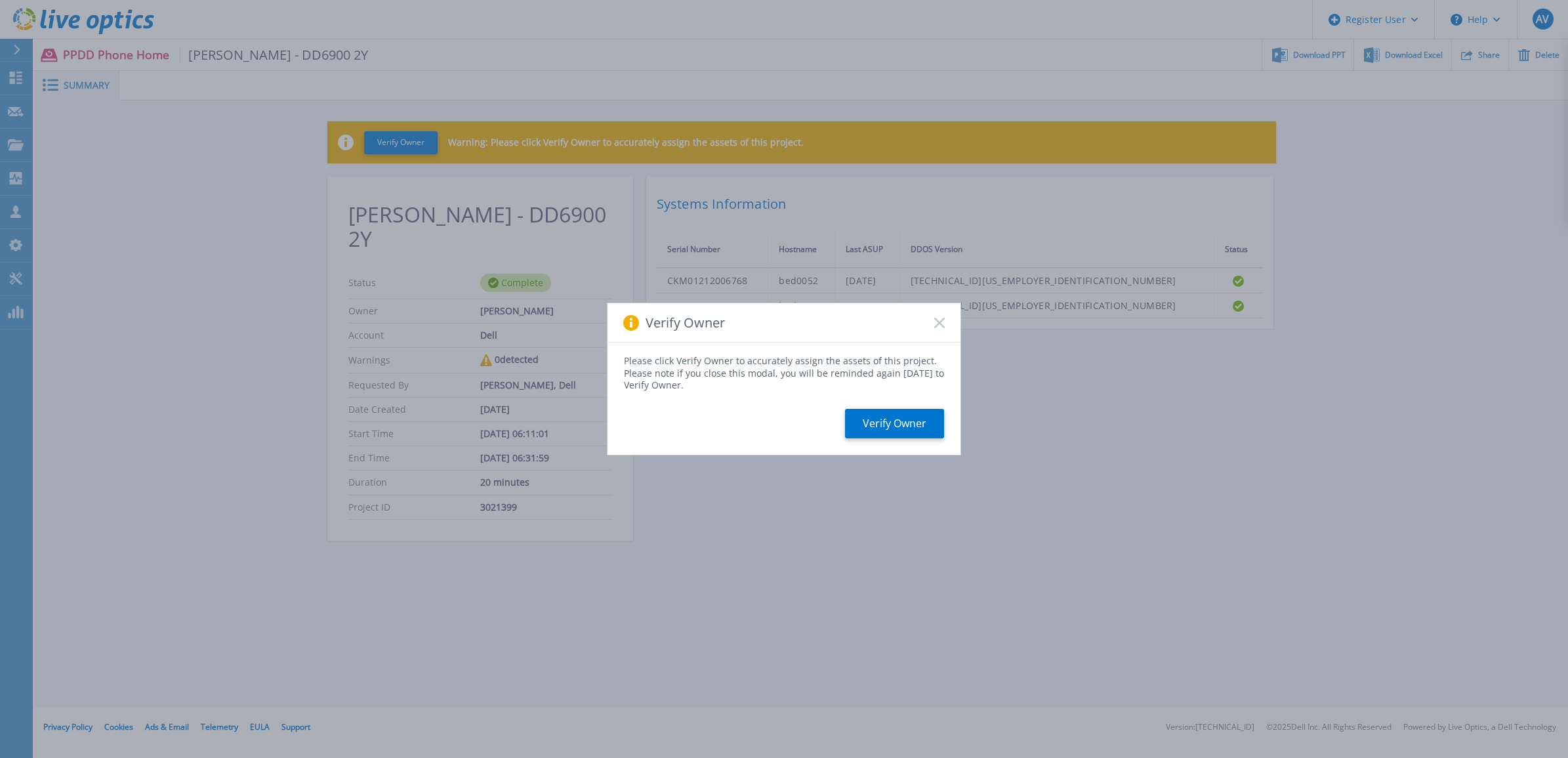
click at [940, 336] on div "Verify Owner" at bounding box center [784, 323] width 353 height 40
click at [940, 320] on icon at bounding box center [940, 323] width 11 height 11
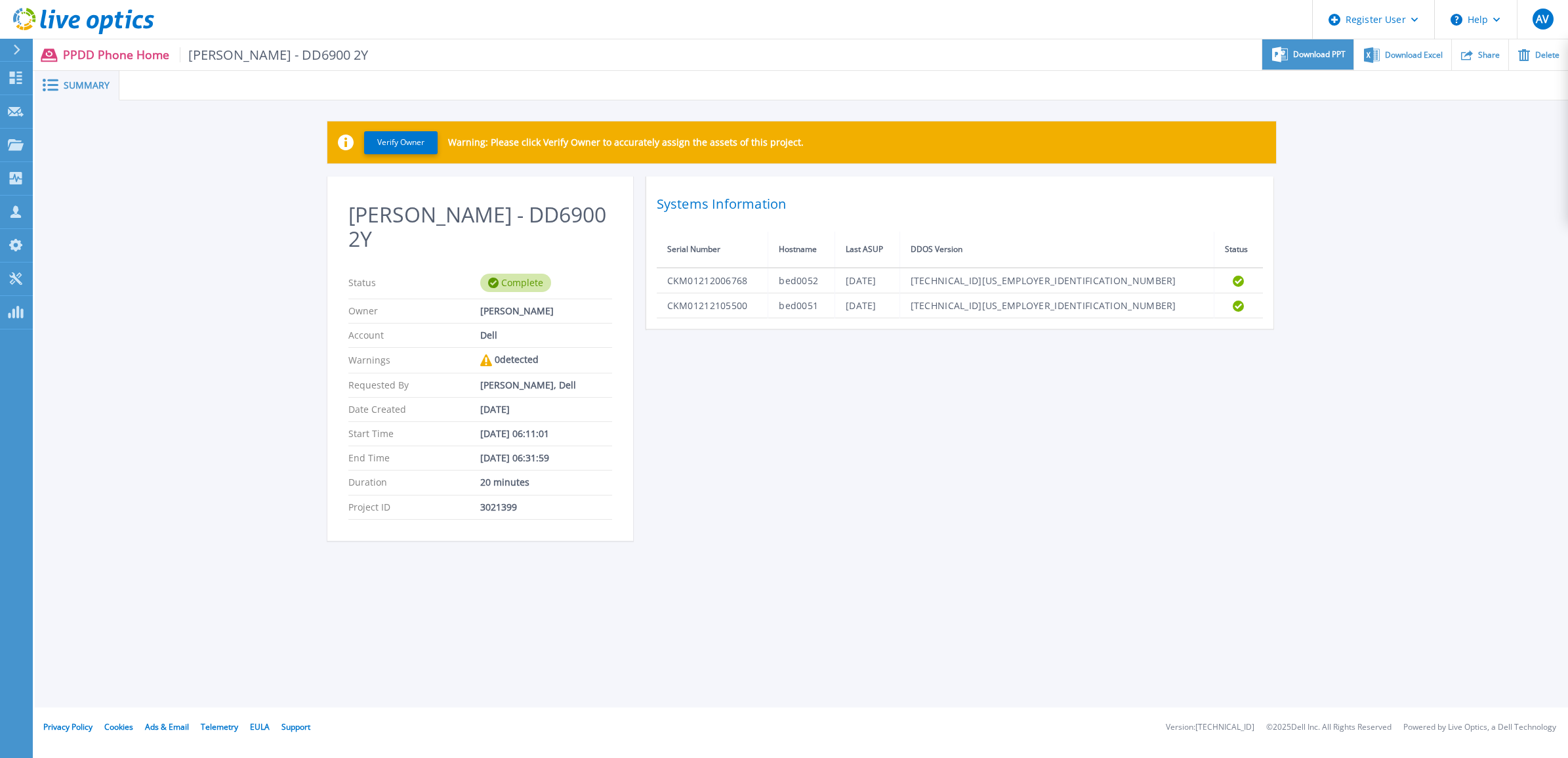
click at [1334, 55] on span "Download PPT" at bounding box center [1319, 54] width 52 height 8
